Goal: Task Accomplishment & Management: Use online tool/utility

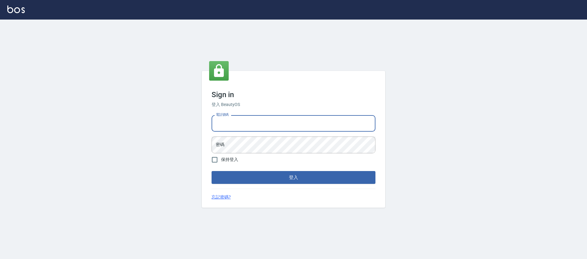
click at [270, 124] on input "電話號碼" at bounding box center [294, 123] width 164 height 17
type input "0981921116"
click at [212, 171] on button "登入" at bounding box center [294, 177] width 164 height 13
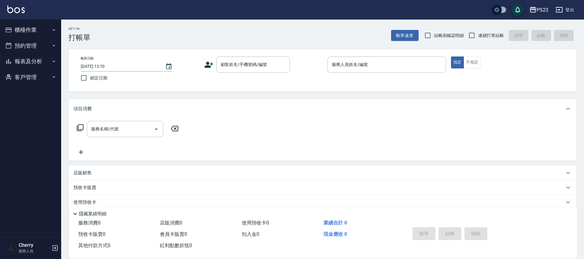
click at [411, 101] on div "項目消費" at bounding box center [323, 109] width 509 height 20
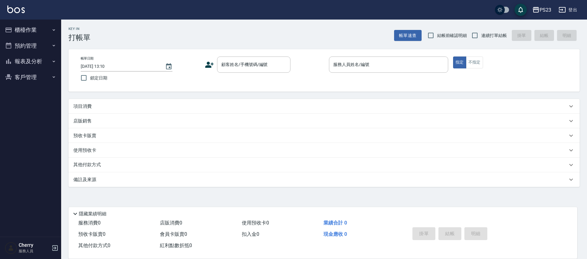
click at [29, 60] on button "報表及分析" at bounding box center [30, 62] width 56 height 16
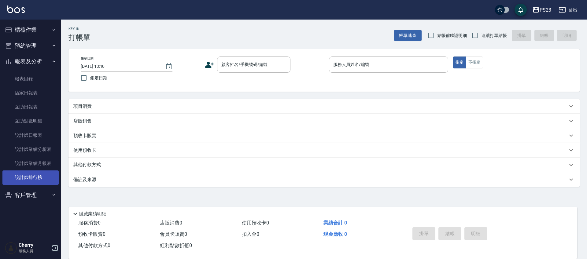
click at [43, 180] on link "設計師排行榜" at bounding box center [30, 178] width 56 height 14
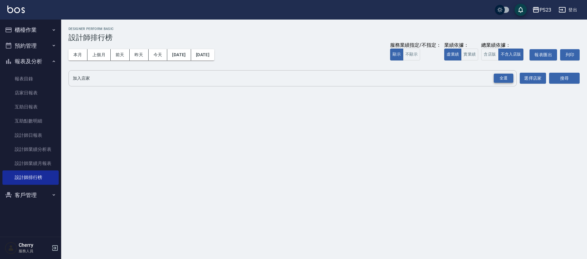
click at [509, 74] on div "全選" at bounding box center [504, 78] width 20 height 9
click at [554, 78] on button "搜尋" at bounding box center [565, 78] width 31 height 11
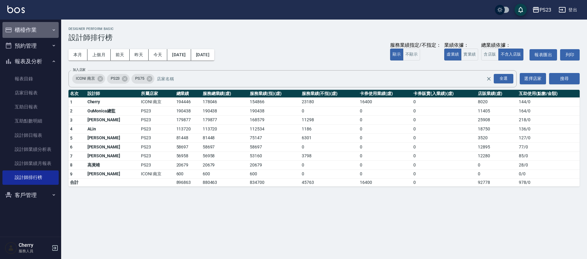
drag, startPoint x: 34, startPoint y: 32, endPoint x: 31, endPoint y: 40, distance: 8.9
click at [34, 31] on button "櫃檯作業" at bounding box center [30, 30] width 56 height 16
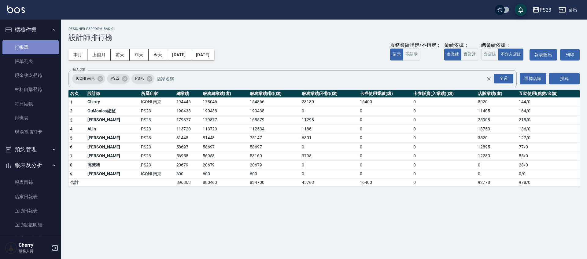
click at [38, 50] on link "打帳單" at bounding box center [30, 47] width 56 height 14
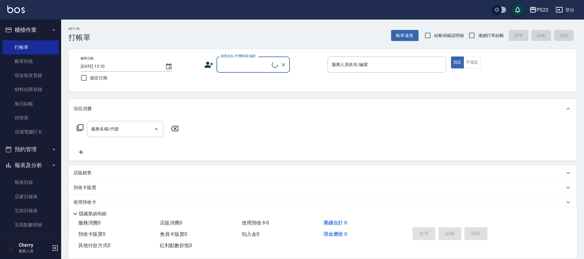
click at [542, 10] on div "PS23" at bounding box center [543, 10] width 12 height 8
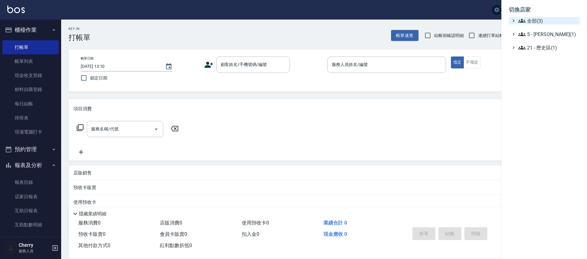
click at [540, 18] on span "全部(3)" at bounding box center [548, 20] width 59 height 7
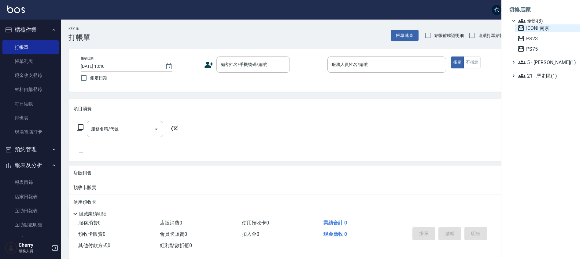
click at [537, 31] on span "ICONI 南京" at bounding box center [548, 27] width 60 height 7
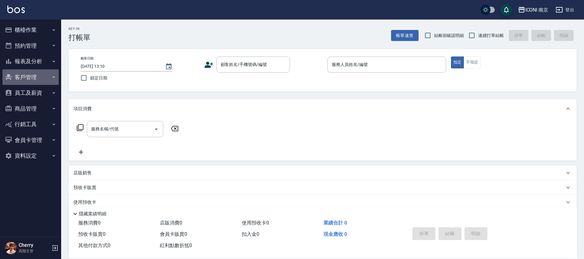
click at [29, 74] on button "客戶管理" at bounding box center [30, 77] width 56 height 16
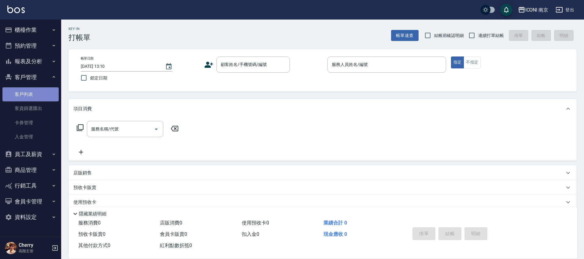
click at [27, 93] on link "客戶列表" at bounding box center [30, 95] width 56 height 14
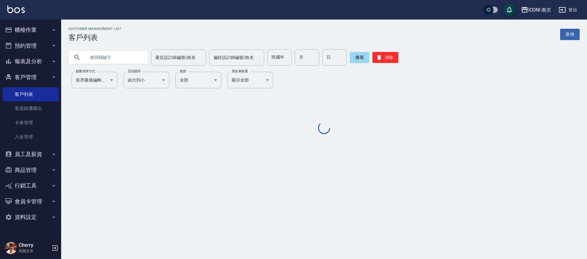
click at [130, 56] on input "text" at bounding box center [115, 57] width 58 height 17
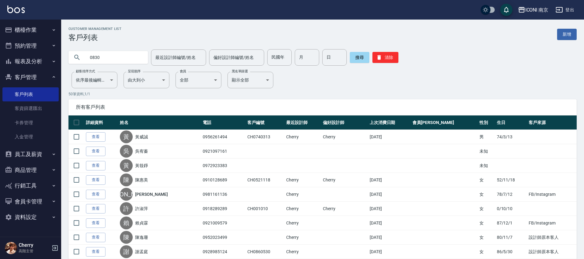
type input "0830"
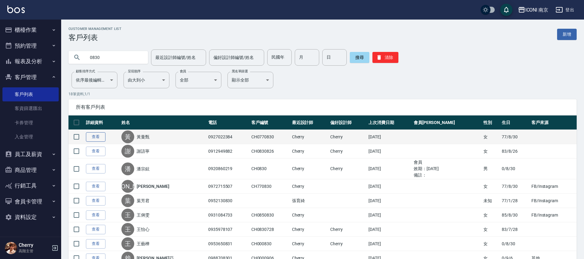
click at [98, 139] on link "查看" at bounding box center [96, 136] width 20 height 9
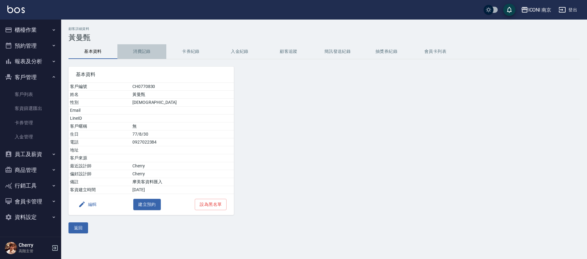
click at [144, 48] on button "消費記錄" at bounding box center [141, 51] width 49 height 15
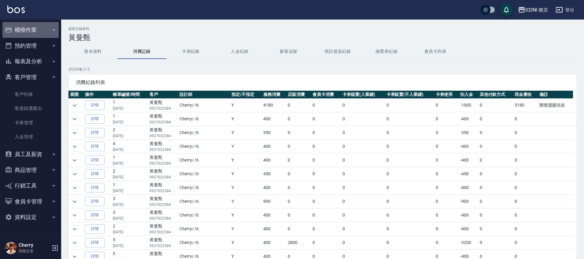
click at [23, 33] on button "櫃檯作業" at bounding box center [30, 30] width 56 height 16
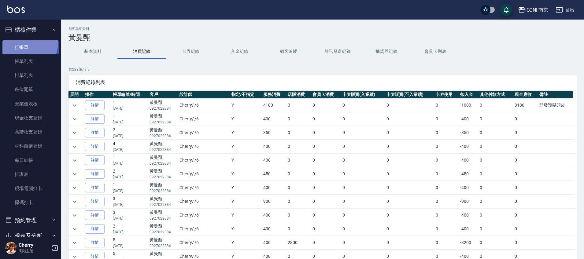
click at [22, 43] on link "打帳單" at bounding box center [30, 47] width 56 height 14
